Goal: Task Accomplishment & Management: Use online tool/utility

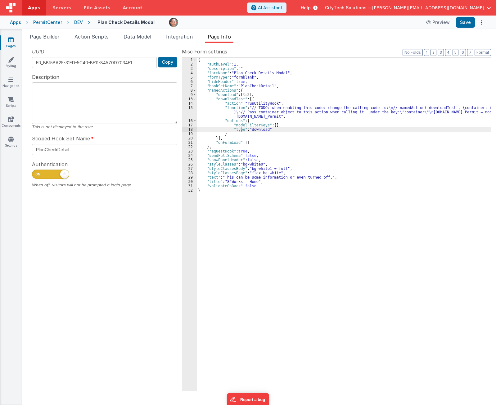
click at [277, 97] on div "{ "authLevel" : 1 , "description" : "" , "formName" : "Plan Check Details Modal…" at bounding box center [344, 229] width 294 height 342
click at [263, 136] on div "{ "authLevel" : 1 , "description" : "" , "formName" : "Plan Check Details Modal…" at bounding box center [344, 229] width 294 height 342
click at [265, 99] on div "{ "authLevel" : 1 , "description" : "" , "formName" : "Plan Check Details Modal…" at bounding box center [344, 229] width 294 height 342
click at [235, 137] on div "{ "authLevel" : 1 , "description" : "" , "formName" : "Plan Check Details Modal…" at bounding box center [344, 229] width 294 height 342
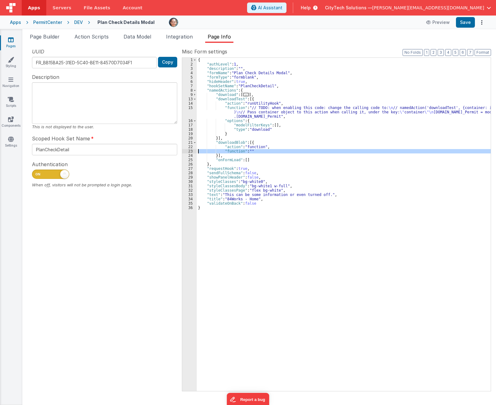
click at [187, 151] on div "23" at bounding box center [189, 151] width 15 height 4
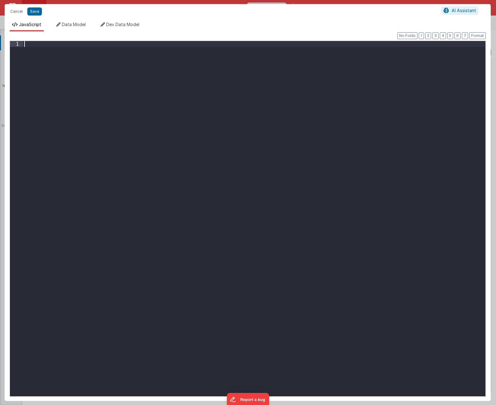
click at [135, 174] on div at bounding box center [254, 224] width 463 height 367
click at [21, 13] on button "Cancel" at bounding box center [16, 11] width 19 height 9
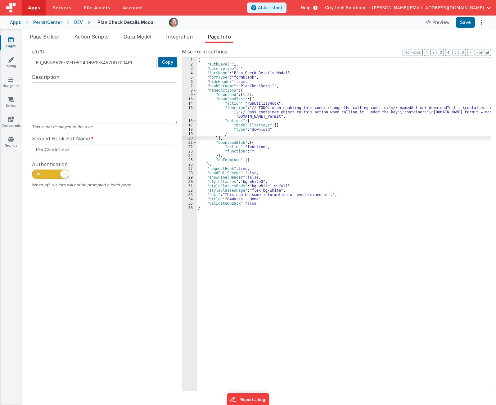
click at [291, 140] on div "{ "authLevel" : 1 , "description" : "" , "formName" : "Plan Check Details Modal…" at bounding box center [344, 229] width 294 height 342
click at [250, 154] on div "{ "authLevel" : 1 , "description" : "" , "formName" : "Plan Check Details Modal…" at bounding box center [344, 229] width 294 height 342
click at [466, 22] on button "Save" at bounding box center [465, 22] width 19 height 11
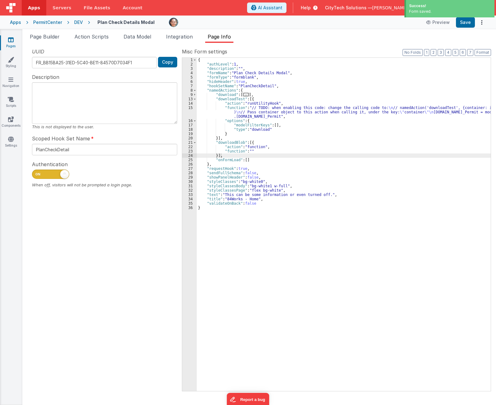
click at [187, 151] on div "23" at bounding box center [189, 151] width 15 height 4
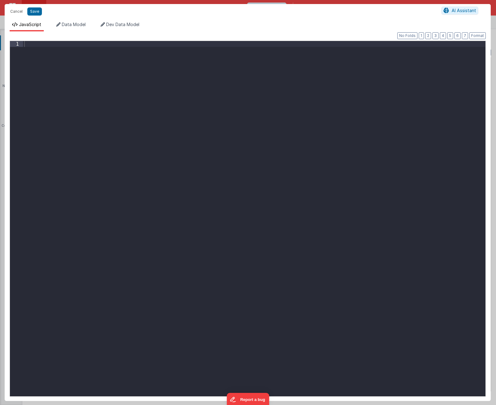
click at [142, 146] on div at bounding box center [254, 224] width 463 height 367
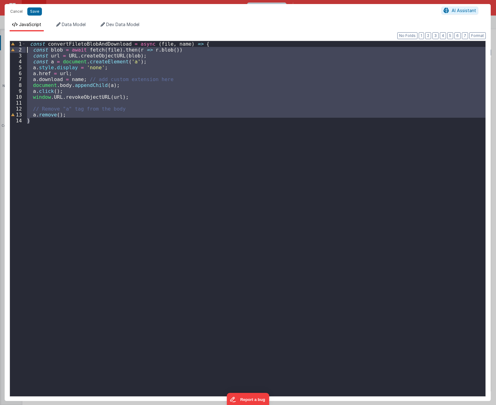
drag, startPoint x: 46, startPoint y: 152, endPoint x: 2, endPoint y: 51, distance: 110.5
click at [2, 51] on div "Cancel Save AI Assistant JavaScript Data Model Dev Data Model Format 7 6 5 4 3 …" at bounding box center [248, 202] width 496 height 405
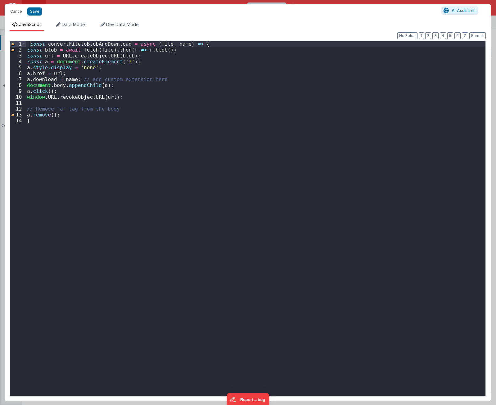
drag, startPoint x: 31, startPoint y: 45, endPoint x: 37, endPoint y: 56, distance: 12.4
click at [31, 45] on div "const convertFiletoBlobAndDownload = async ( file , name ) => { const blob = aw…" at bounding box center [256, 224] width 460 height 367
click at [84, 43] on div "const convertFiletoBlobAndDownload = async ( file , name ) => { const blob = aw…" at bounding box center [256, 224] width 460 height 367
click at [210, 42] on div "const convertFiletoBlobAndDownload = async ( file , name ) => { const blob = aw…" at bounding box center [256, 224] width 460 height 367
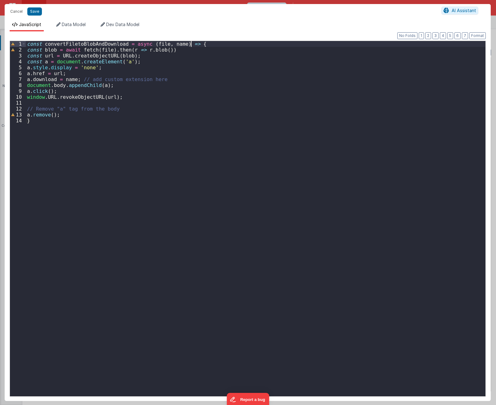
click at [202, 44] on div "const convertFiletoBlobAndDownload = async ( file , name ) => { const blob = aw…" at bounding box center [256, 224] width 460 height 367
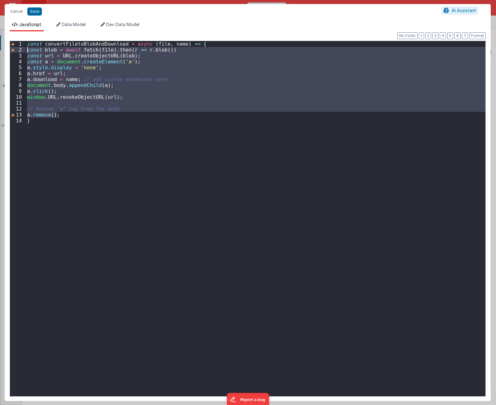
drag, startPoint x: 59, startPoint y: 115, endPoint x: 14, endPoint y: 51, distance: 78.0
click at [14, 51] on div "1 2 3 4 5 6 7 8 9 10 11 12 13 14 const convertFiletoBlobAndDownload = async ( f…" at bounding box center [248, 219] width 476 height 356
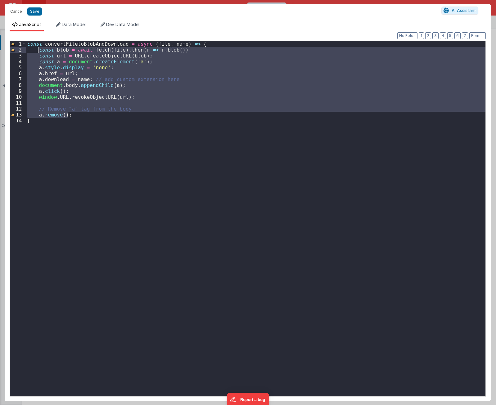
click at [75, 159] on div "const convertFiletoBlobAndDownload = async ( file , name ) => { const blob = aw…" at bounding box center [256, 224] width 460 height 367
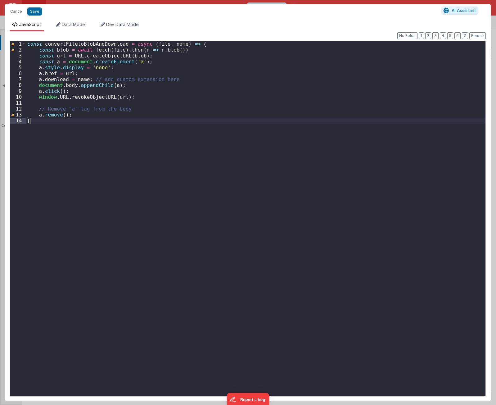
click at [152, 43] on div "const convertFiletoBlobAndDownload = async ( file , name ) => { const blob = aw…" at bounding box center [256, 224] width 460 height 367
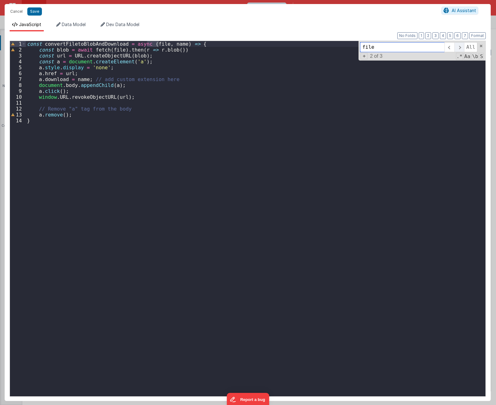
click at [463, 47] on span at bounding box center [460, 47] width 10 height 10
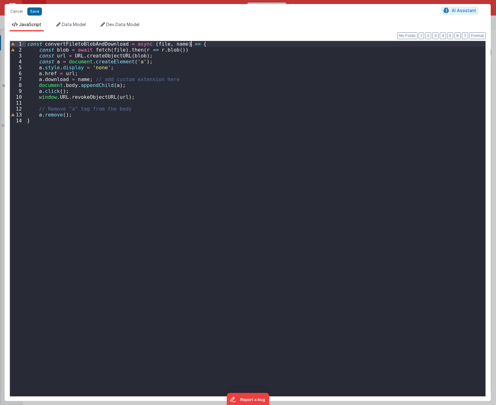
click at [205, 45] on div "const convertFiletoBlobAndDownload = async ( file , name ) => { const blob = aw…" at bounding box center [256, 224] width 460 height 367
click at [149, 205] on div "const convertFiletoBlobAndDownload = async ( file , name ) => { const blob = aw…" at bounding box center [256, 224] width 460 height 367
click at [46, 96] on div "const convertFiletoBlobAndDownload = async ( file , name ) => { const blob = aw…" at bounding box center [256, 224] width 460 height 367
click at [58, 97] on div "const convertFiletoBlobAndDownload = async ( file , name ) => { const blob = aw…" at bounding box center [256, 224] width 460 height 367
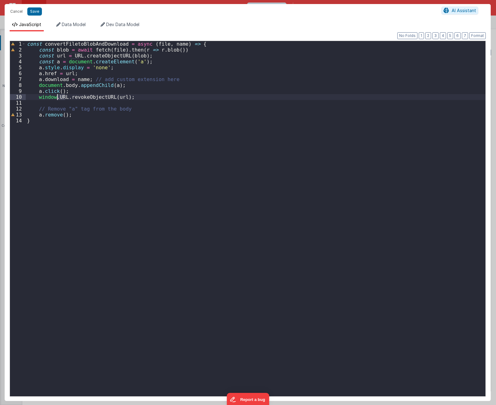
click at [58, 97] on div "const convertFiletoBlobAndDownload = async ( file , name ) => { const blob = aw…" at bounding box center [256, 224] width 460 height 367
click at [85, 97] on div "const convertFiletoBlobAndDownload = async ( file , name ) => { const blob = aw…" at bounding box center [256, 224] width 460 height 367
type input "revokeObjectURL"
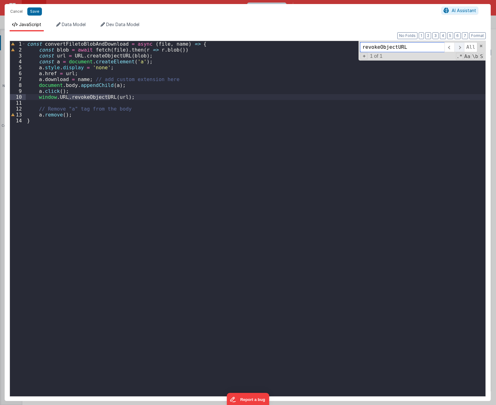
click at [461, 47] on span at bounding box center [460, 47] width 10 height 10
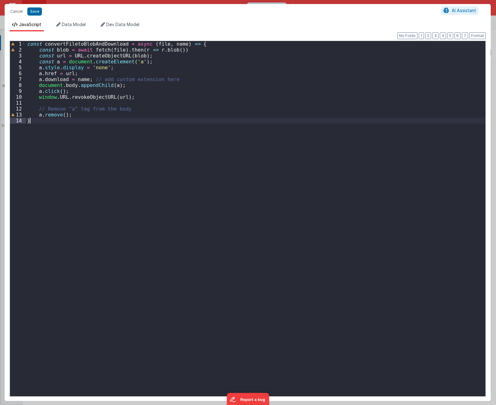
drag, startPoint x: 139, startPoint y: 153, endPoint x: 138, endPoint y: 133, distance: 20.2
click at [140, 149] on div "const convertFiletoBlobAndDownload = async ( file , name ) => { const blob = aw…" at bounding box center [256, 224] width 460 height 367
click at [108, 57] on div "const convertFiletoBlobAndDownload = async ( file , name ) => { const blob = aw…" at bounding box center [256, 224] width 460 height 367
click at [108, 57] on div "const convertFiletoBlobAndDownload = async ( file , name ) => { const blob = aw…" at bounding box center [256, 218] width 460 height 355
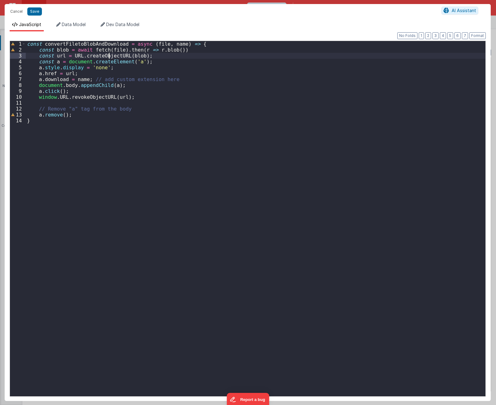
click at [108, 57] on div "const convertFiletoBlobAndDownload = async ( file , name ) => { const blob = aw…" at bounding box center [256, 224] width 460 height 367
click at [74, 55] on div "const convertFiletoBlobAndDownload = async ( file , name ) => { const blob = aw…" at bounding box center [256, 224] width 460 height 367
click at [109, 168] on div "const convertFiletoBlobAndDownload = async ( file , name ) => { const blob = aw…" at bounding box center [256, 224] width 460 height 367
click at [186, 49] on div "const convertFiletoBlobAndDownload = async ( file , name ) => { const blob = aw…" at bounding box center [256, 224] width 460 height 367
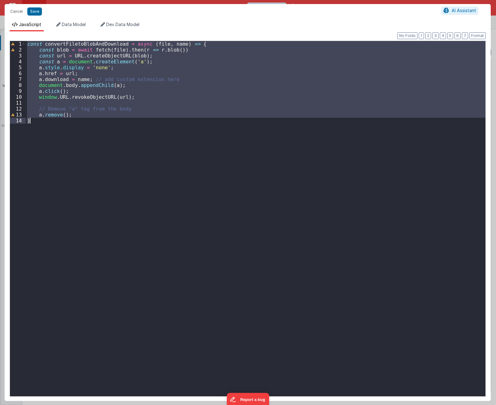
click at [77, 145] on div "const convertFiletoBlobAndDownload = async ( file , name ) => { const blob = aw…" at bounding box center [256, 218] width 460 height 355
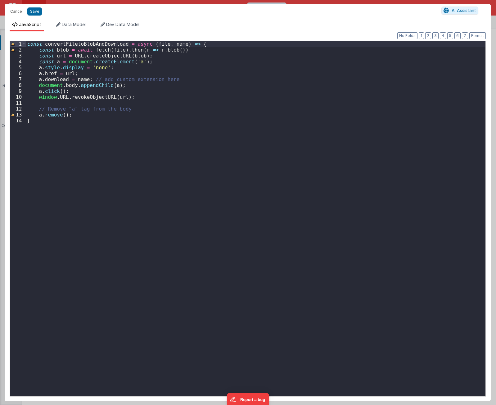
click at [94, 44] on div "const convertFiletoBlobAndDownload = async ( file , name ) => { const blob = aw…" at bounding box center [256, 224] width 460 height 367
click at [175, 231] on div "const convertFiletoBlobAndDownload = async ( file , name ) => { const blob = aw…" at bounding box center [256, 224] width 460 height 367
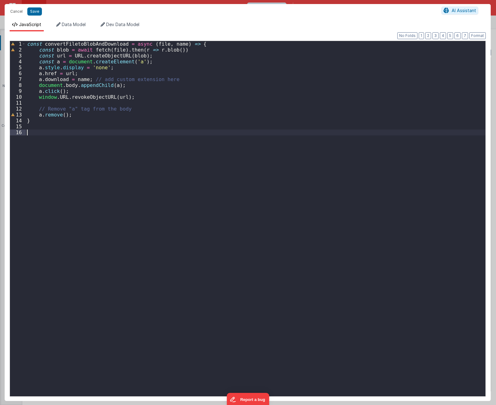
paste textarea
click at [293, 146] on div "const convertFiletoBlobAndDownload = async ( file , name ) => { const blob = aw…" at bounding box center [256, 224] width 460 height 367
click at [90, 120] on div "const convertFiletoBlobAndDownload = async ( file , name ) => { const blob = aw…" at bounding box center [256, 224] width 460 height 367
click at [92, 45] on div "const convertFiletoBlobAndDownload = async ( file , name ) => { const blob = aw…" at bounding box center [256, 224] width 460 height 367
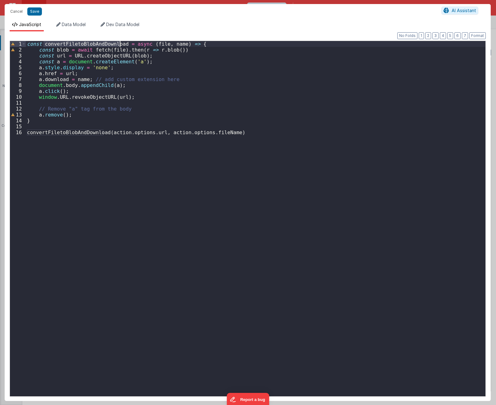
click at [92, 45] on div "const convertFiletoBlobAndDownload = async ( file , name ) => { const blob = aw…" at bounding box center [256, 224] width 460 height 367
click at [213, 43] on div "const convertFiletoBlobAndDownload = async ( file , name ) => { const blob = aw…" at bounding box center [256, 224] width 460 height 367
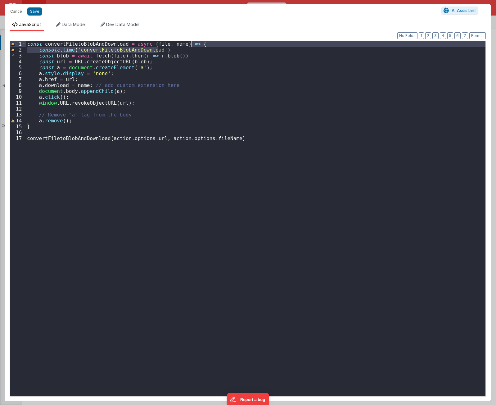
drag, startPoint x: 202, startPoint y: 51, endPoint x: 204, endPoint y: 45, distance: 6.2
click at [205, 43] on div "const convertFiletoBlobAndDownload = async ( file , name ) => { console . time …" at bounding box center [256, 224] width 460 height 367
click at [91, 121] on div "const convertFiletoBlobAndDownload = async ( file , name ) => { console . time …" at bounding box center [256, 224] width 460 height 367
paste textarea
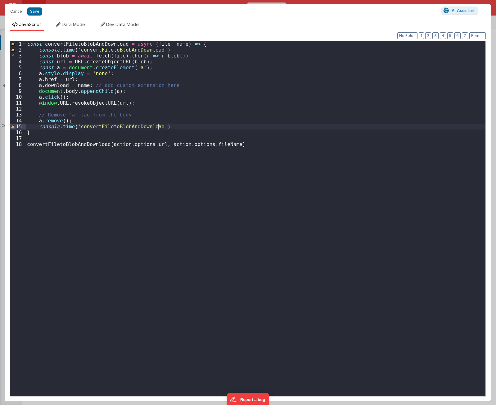
click at [70, 125] on div "const convertFiletoBlobAndDownload = async ( file , name ) => { console . time …" at bounding box center [256, 224] width 460 height 367
click at [63, 139] on div "const convertFiletoBlobAndDownload = async ( file , name ) => { console . time …" at bounding box center [256, 224] width 460 height 367
click at [198, 44] on div "const convertFiletoBlobAndDownload = async ( file , name ) => { console . time …" at bounding box center [256, 224] width 460 height 367
click at [33, 133] on div "const convertFiletoBlobAndDownload = async ( file , name ) => { console . time …" at bounding box center [256, 224] width 460 height 367
click at [195, 44] on div "const convertFiletoBlobAndDownload = async ( file , name ) => { console . time …" at bounding box center [256, 224] width 460 height 367
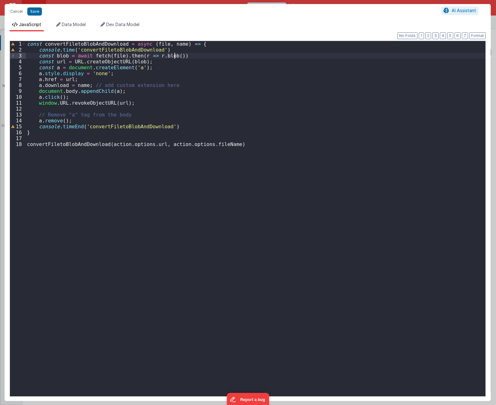
click at [203, 53] on div "const convertFiletoBlobAndDownload = async ( file , name ) => { console . time …" at bounding box center [256, 224] width 460 height 367
click at [204, 49] on div "const convertFiletoBlobAndDownload = async ( file , name ) => { console . time …" at bounding box center [256, 224] width 460 height 367
click at [166, 64] on div "const convertFiletoBlobAndDownload = async ( file , name ) => { console . time …" at bounding box center [256, 224] width 460 height 367
click at [167, 70] on div "const convertFiletoBlobAndDownload = async ( file , name ) => { console . time …" at bounding box center [256, 224] width 460 height 367
click at [158, 69] on div "const convertFiletoBlobAndDownload = async ( file , name ) => { console . time …" at bounding box center [256, 224] width 460 height 367
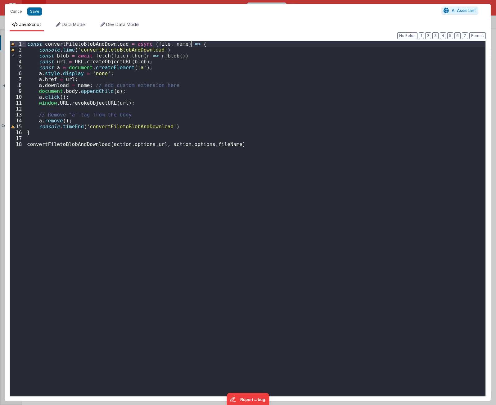
click at [205, 43] on div "const convertFiletoBlobAndDownload = async ( file , name ) => { console . time …" at bounding box center [256, 224] width 460 height 367
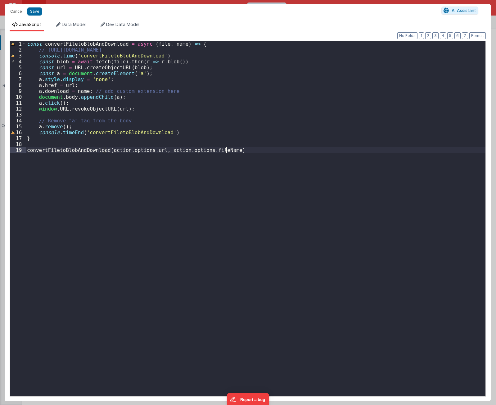
drag, startPoint x: 178, startPoint y: 252, endPoint x: 167, endPoint y: 252, distance: 10.2
click at [171, 252] on div "const convertFiletoBlobAndDownload = async ( file , name ) => { // [URL][DOMAIN…" at bounding box center [256, 224] width 460 height 367
click at [191, 57] on div "const convertFiletoBlobAndDownload = async ( file , name ) => { // [URL][DOMAIN…" at bounding box center [256, 224] width 460 height 367
drag, startPoint x: 181, startPoint y: 90, endPoint x: 87, endPoint y: 91, distance: 94.7
click at [87, 91] on div "const convertFiletoBlobAndDownload = async ( file , name ) => { // [URL][DOMAIN…" at bounding box center [256, 224] width 460 height 367
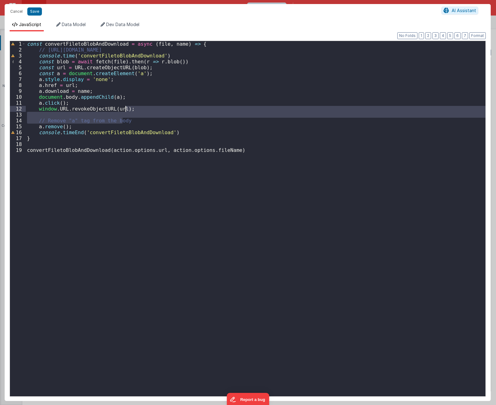
drag, startPoint x: 131, startPoint y: 121, endPoint x: 137, endPoint y: 110, distance: 12.8
click at [137, 110] on div "const convertFiletoBlobAndDownload = async ( file , name ) => { // [URL][DOMAIN…" at bounding box center [256, 224] width 460 height 367
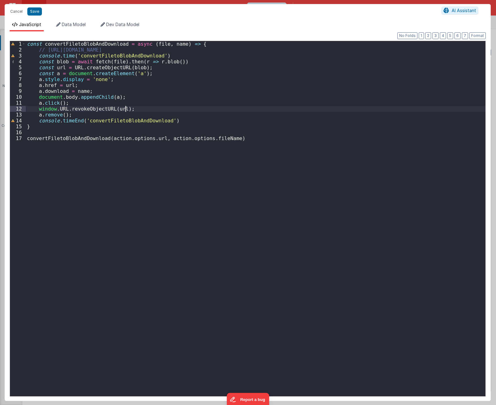
click at [248, 293] on div "const convertFiletoBlobAndDownload = async ( file , name ) => { // [URL][DOMAIN…" at bounding box center [256, 224] width 460 height 367
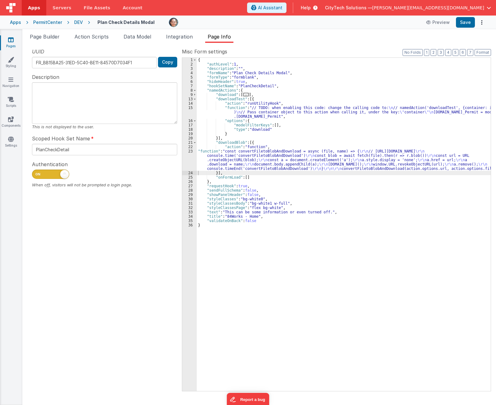
click at [232, 143] on div "{ "authLevel" : 1 , "description" : "" , "formName" : "Plan Check Details Modal…" at bounding box center [344, 229] width 294 height 342
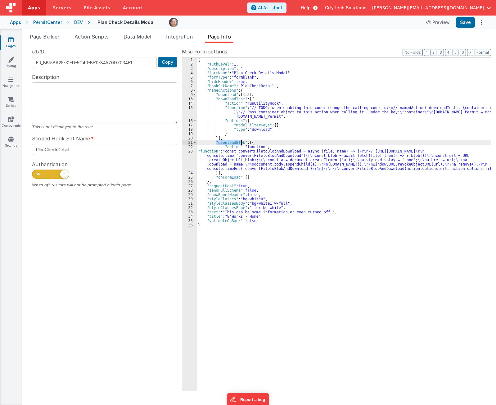
click at [232, 143] on div "{ "authLevel" : 1 , "description" : "" , "formName" : "Plan Check Details Modal…" at bounding box center [344, 229] width 294 height 342
click at [278, 143] on div "{ "authLevel" : 1 , "description" : "" , "formName" : "Plan Check Details Modal…" at bounding box center [344, 229] width 294 height 342
click at [226, 143] on div "{ "authLevel" : 1 , "description" : "" , "formName" : "Plan Check Details Modal…" at bounding box center [344, 229] width 294 height 342
click at [435, 206] on div "{ "authLevel" : 1 , "description" : "" , "formName" : "Plan Check Details Modal…" at bounding box center [344, 229] width 294 height 342
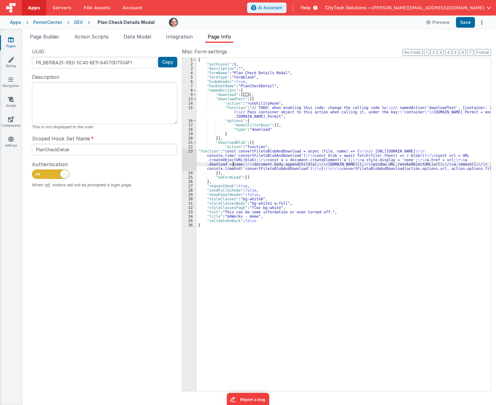
drag, startPoint x: 233, startPoint y: 162, endPoint x: 230, endPoint y: 162, distance: 3.4
click at [232, 162] on div "{ "authLevel" : 1 , "description" : "" , "formName" : "Plan Check Details Modal…" at bounding box center [344, 229] width 294 height 342
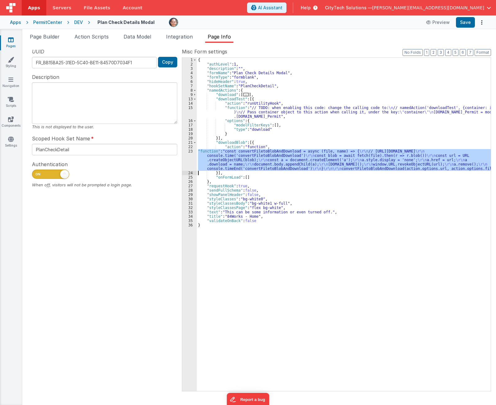
click at [192, 158] on div "23" at bounding box center [189, 160] width 15 height 22
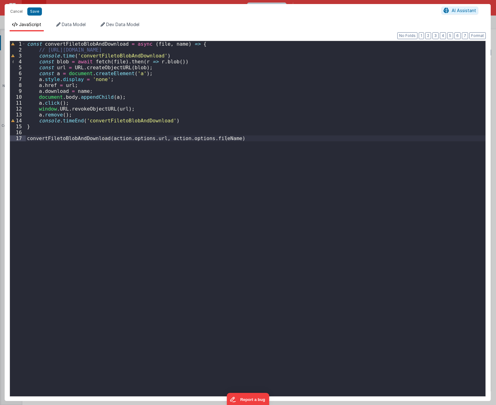
click at [148, 138] on div "const convertFiletoBlobAndDownload = async ( file , name ) => { // [URL][DOMAIN…" at bounding box center [256, 224] width 460 height 367
click at [203, 138] on div "const convertFiletoBlobAndDownload = async ( file , name ) => { // [URL][DOMAIN…" at bounding box center [256, 224] width 460 height 367
click at [213, 138] on div "const convertFiletoBlobAndDownload = async ( file , name ) => { // [URL][DOMAIN…" at bounding box center [256, 224] width 460 height 367
drag, startPoint x: 373, startPoint y: 243, endPoint x: 359, endPoint y: 245, distance: 14.1
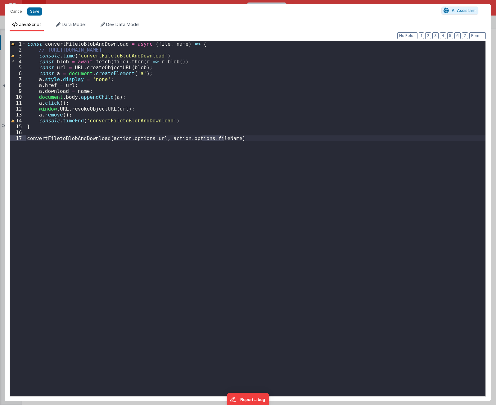
click at [373, 243] on div "const convertFiletoBlobAndDownload = async ( file , name ) => { // [URL][DOMAIN…" at bounding box center [256, 224] width 460 height 367
click at [15, 10] on button "Cancel" at bounding box center [16, 11] width 19 height 9
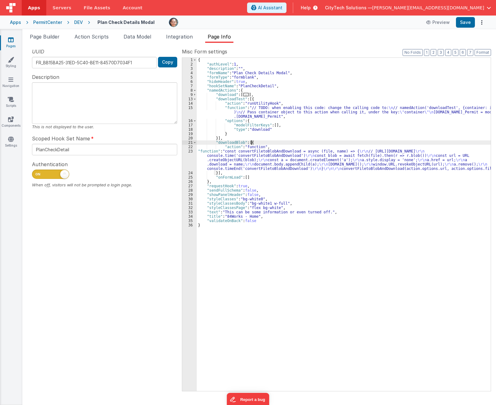
click at [268, 143] on div "{ "authLevel" : 1 , "description" : "" , "formName" : "Plan Check Details Modal…" at bounding box center [344, 229] width 294 height 342
click at [222, 155] on div "{ "authLevel" : 1 , "description" : "" , "formName" : "Plan Check Details Modal…" at bounding box center [344, 229] width 294 height 342
click at [188, 160] on div "23" at bounding box center [189, 160] width 15 height 22
click at [255, 144] on div "{ "authLevel" : 1 , "description" : "" , "formName" : "Plan Check Details Modal…" at bounding box center [344, 229] width 294 height 342
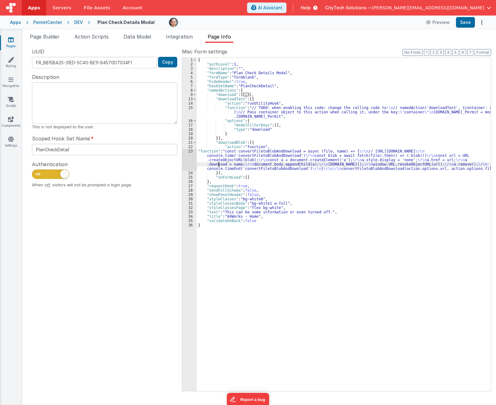
click at [219, 162] on div "{ "authLevel" : 1 , "description" : "" , "formName" : "Plan Check Details Modal…" at bounding box center [344, 229] width 294 height 342
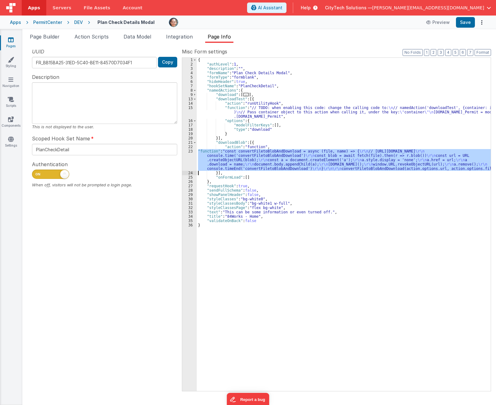
click at [187, 161] on div "23" at bounding box center [189, 160] width 15 height 22
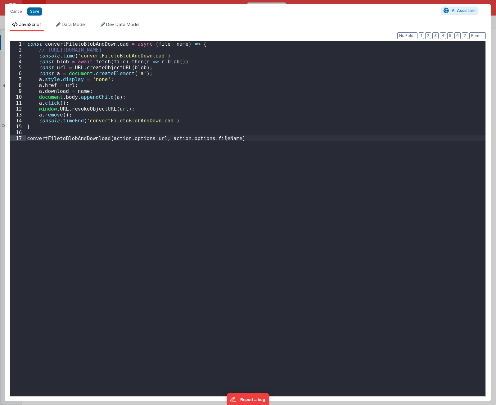
click at [156, 205] on div "const convertFiletoBlobAndDownload = async ( file , name ) => { // [URL][DOMAIN…" at bounding box center [256, 224] width 460 height 367
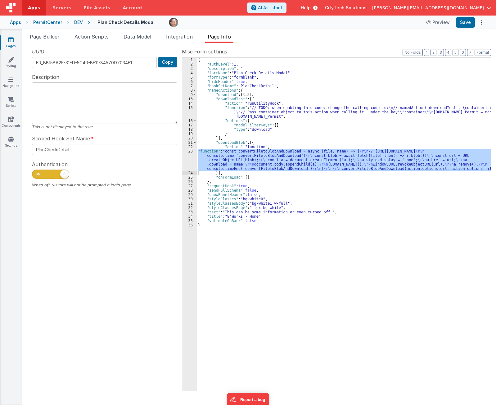
click at [441, 240] on div "{ "authLevel" : 1 , "description" : "" , "formName" : "Plan Check Details Modal…" at bounding box center [344, 229] width 294 height 342
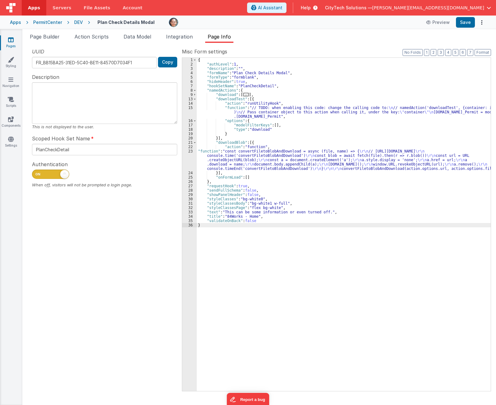
drag, startPoint x: 247, startPoint y: 163, endPoint x: 201, endPoint y: 155, distance: 47.1
click at [247, 163] on div "{ "authLevel" : 1 , "description" : "" , "formName" : "Plan Check Details Modal…" at bounding box center [344, 229] width 294 height 342
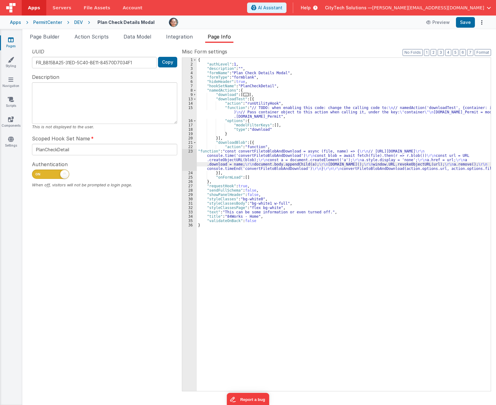
click at [188, 157] on div "23" at bounding box center [189, 160] width 15 height 22
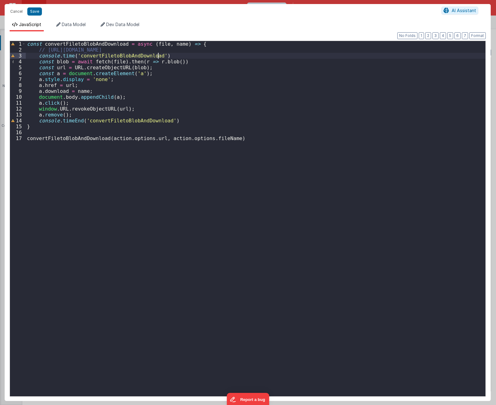
click at [199, 56] on div "const convertFiletoBlobAndDownload = async ( file , name ) => { // [URL][DOMAIN…" at bounding box center [256, 224] width 460 height 367
drag, startPoint x: 14, startPoint y: 9, endPoint x: 1, endPoint y: 0, distance: 16.3
click at [14, 9] on button "Cancel" at bounding box center [16, 11] width 19 height 9
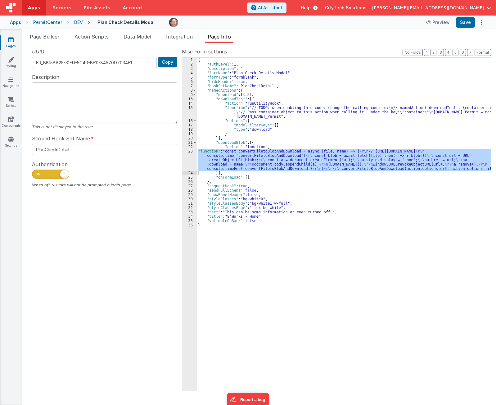
click at [308, 149] on div "{ "authLevel" : 1 , "description" : "" , "formName" : "Plan Check Details Modal…" at bounding box center [344, 229] width 294 height 342
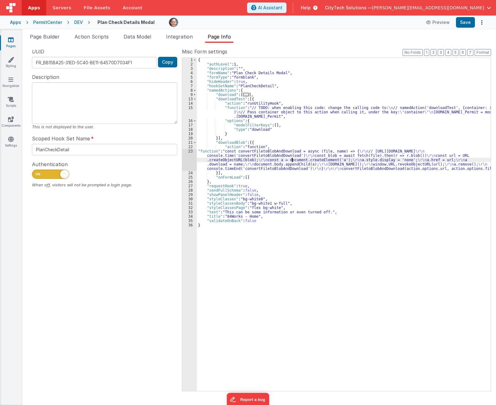
drag, startPoint x: 292, startPoint y: 160, endPoint x: 205, endPoint y: 158, distance: 86.7
click at [292, 160] on div "{ "authLevel" : 1 , "description" : "" , "formName" : "Plan Check Details Modal…" at bounding box center [344, 229] width 294 height 342
click at [255, 279] on div "{ "authLevel" : 1 , "description" : "" , "formName" : "Plan Check Details Modal…" at bounding box center [344, 229] width 294 height 342
click at [106, 294] on div "UUID FR_BB15BA25-31ED-5C40-BE11-84570D7034F1 Copy Description This is not displ…" at bounding box center [104, 219] width 155 height 343
click at [106, 296] on div "UUID FR_BB15BA25-31ED-5C40-BE11-84570D7034F1 Copy Description This is not displ…" at bounding box center [104, 219] width 155 height 343
